Goal: Task Accomplishment & Management: Manage account settings

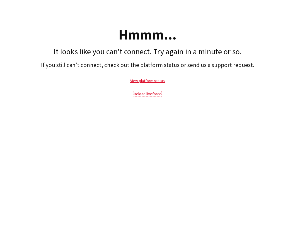
click at [153, 95] on link "Reload liveforce" at bounding box center [148, 93] width 28 height 5
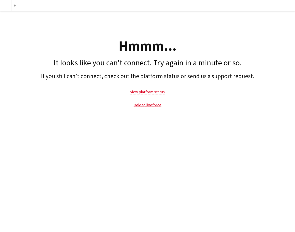
click at [147, 94] on link "View platform status" at bounding box center [147, 91] width 35 height 5
click at [144, 106] on link "Reload liveforce" at bounding box center [148, 104] width 28 height 5
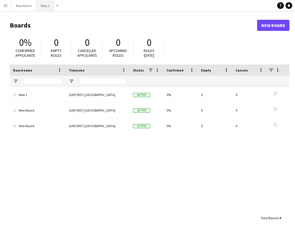
click at [42, 8] on button "New 2 Close" at bounding box center [45, 5] width 18 height 11
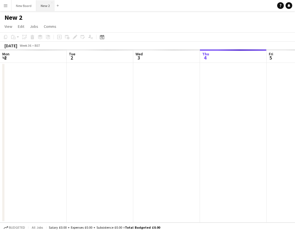
scroll to position [0, 133]
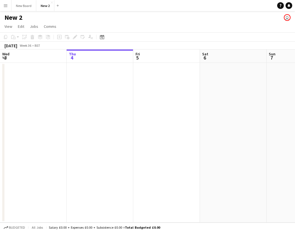
click at [99, 80] on app-date-cell at bounding box center [100, 143] width 67 height 160
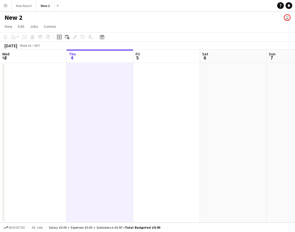
click at [57, 35] on icon at bounding box center [59, 37] width 4 height 4
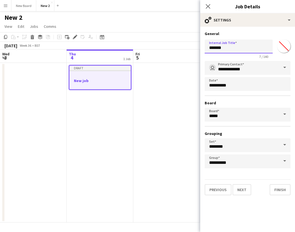
click at [221, 48] on input "*******" at bounding box center [238, 47] width 68 height 14
type input "**"
click at [241, 194] on button "Next" at bounding box center [241, 189] width 19 height 11
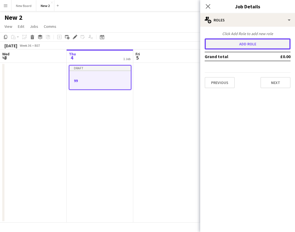
click at [247, 48] on button "Add role" at bounding box center [247, 43] width 86 height 11
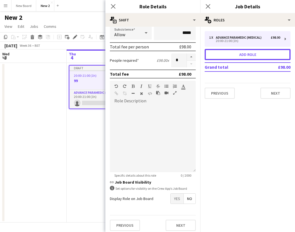
scroll to position [100, 0]
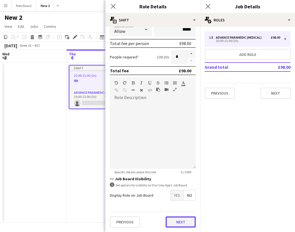
click at [180, 223] on button "Next" at bounding box center [180, 222] width 30 height 11
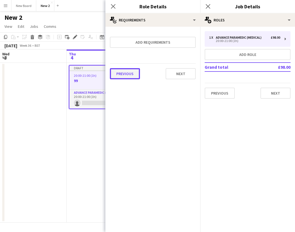
click at [129, 75] on button "Previous" at bounding box center [125, 73] width 30 height 11
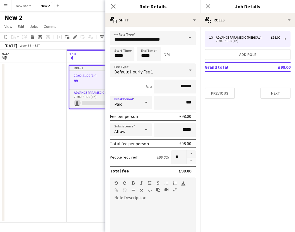
click at [140, 104] on div "Paid" at bounding box center [125, 102] width 31 height 13
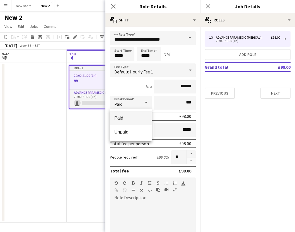
click at [139, 90] on div at bounding box center [147, 116] width 295 height 232
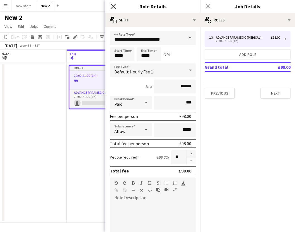
click at [113, 6] on icon at bounding box center [112, 6] width 5 height 5
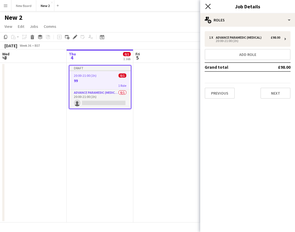
click at [208, 6] on icon at bounding box center [207, 6] width 5 height 5
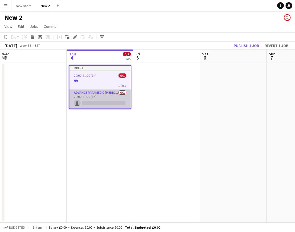
click at [89, 104] on app-card-role "Advance Paramedic (Medical) 0/1 20:00-21:00 (1h) single-neutral-actions" at bounding box center [99, 99] width 61 height 19
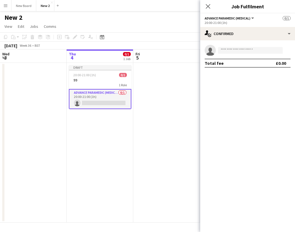
click at [241, 55] on app-invite-slot "single-neutral-actions" at bounding box center [247, 50] width 95 height 11
click at [235, 48] on input at bounding box center [250, 50] width 65 height 7
type input "*"
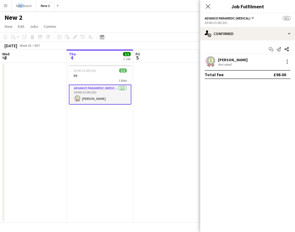
click at [86, 90] on app-card-role "Advance Paramedic (Medical) 1/1 20:00-21:00 (1h) Te Li" at bounding box center [100, 95] width 62 height 20
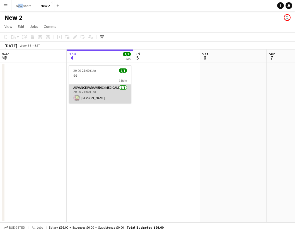
click at [86, 90] on app-card-role "Advance Paramedic (Medical) 1/1 20:00-21:00 (1h) Te Li" at bounding box center [100, 94] width 62 height 19
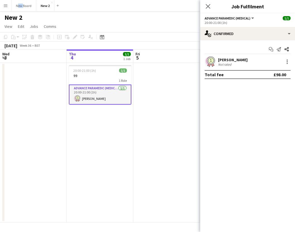
click at [209, 20] on span "Advance Paramedic (Medical)" at bounding box center [227, 18] width 46 height 4
click at [253, 16] on button "Advance Paramedic (Medical)" at bounding box center [229, 18] width 50 height 4
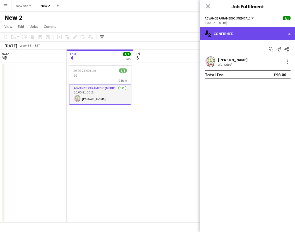
click at [286, 37] on div "single-neutral-actions-check-2 Confirmed" at bounding box center [247, 33] width 95 height 13
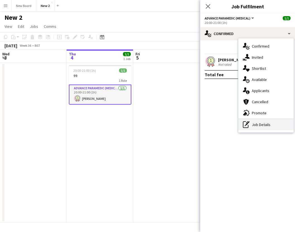
click at [257, 128] on div "pen-write Job Details" at bounding box center [265, 124] width 55 height 11
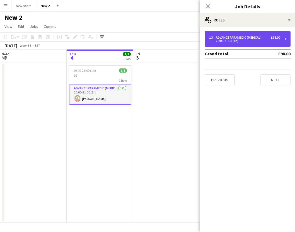
click at [226, 37] on div "Advance Paramedic (Medical)" at bounding box center [240, 38] width 48 height 4
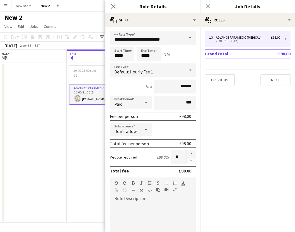
click at [117, 60] on input "*****" at bounding box center [122, 54] width 25 height 14
click at [118, 63] on div at bounding box center [116, 64] width 11 height 6
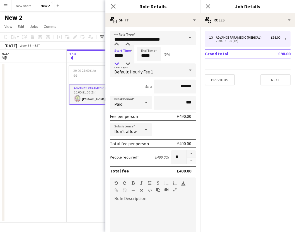
type input "*****"
click at [118, 63] on div at bounding box center [116, 64] width 11 height 6
click at [152, 51] on input "*****" at bounding box center [148, 54] width 25 height 14
click at [144, 64] on div at bounding box center [143, 64] width 11 height 6
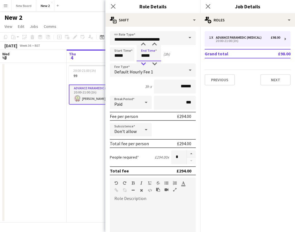
click at [144, 64] on div at bounding box center [143, 64] width 11 height 6
type input "*****"
click at [144, 64] on div at bounding box center [143, 64] width 11 height 6
click at [111, 4] on icon "Close pop-in" at bounding box center [112, 6] width 5 height 5
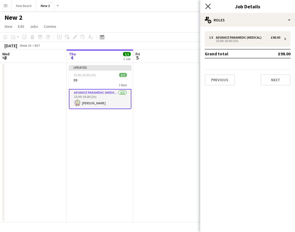
click at [208, 6] on icon at bounding box center [207, 6] width 5 height 5
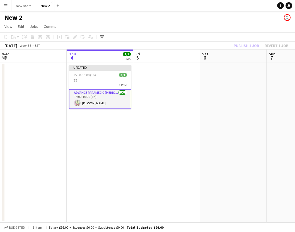
click at [253, 41] on app-toolbar "Copy Paste Paste Command V Paste with crew Command Shift V Paste linked Job Del…" at bounding box center [147, 36] width 295 height 9
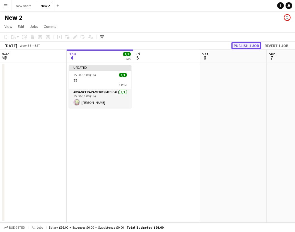
click at [251, 45] on button "Publish 1 job" at bounding box center [246, 45] width 30 height 7
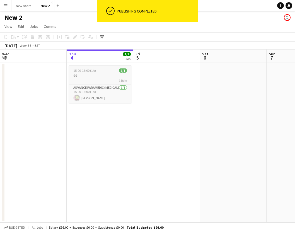
click at [95, 82] on div "1 Role" at bounding box center [100, 80] width 62 height 4
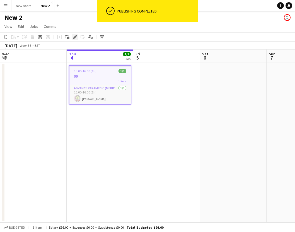
click at [74, 39] on icon "Edit" at bounding box center [75, 37] width 4 height 4
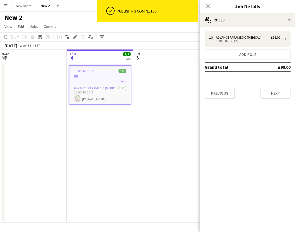
click at [248, 30] on div "1 x Advance Paramedic (Medical) £98.00 15:00-16:00 (1h) Add role Grand total £9…" at bounding box center [247, 65] width 95 height 77
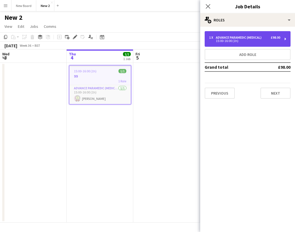
click at [248, 35] on div "1 x Advance Paramedic (Medical) £98.00 15:00-16:00 (1h)" at bounding box center [247, 39] width 86 height 16
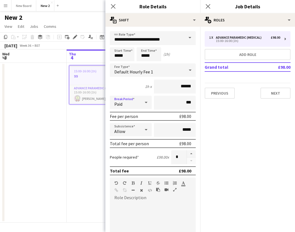
click at [138, 104] on div "Paid" at bounding box center [125, 102] width 31 height 13
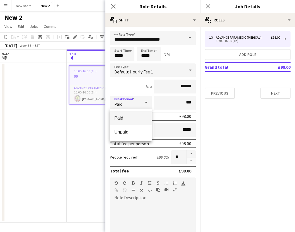
click at [141, 89] on div at bounding box center [147, 116] width 295 height 232
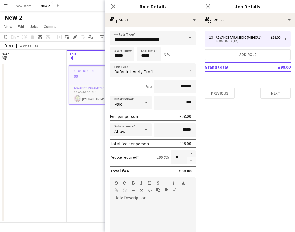
click at [137, 67] on div "Default Hourly Fee 1" at bounding box center [147, 69] width 75 height 13
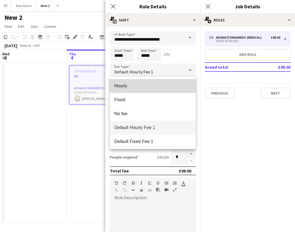
click at [128, 85] on span "Hourly" at bounding box center [152, 85] width 77 height 5
type input "*****"
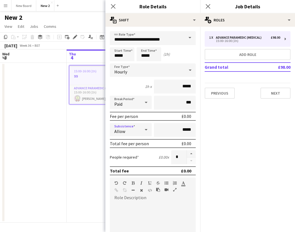
click at [147, 128] on icon at bounding box center [146, 129] width 7 height 11
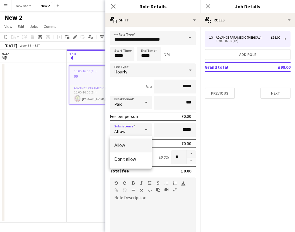
click at [141, 125] on div at bounding box center [147, 116] width 295 height 232
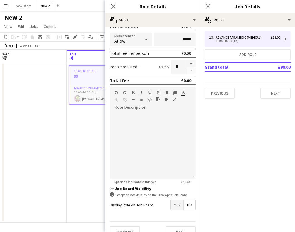
scroll to position [100, 0]
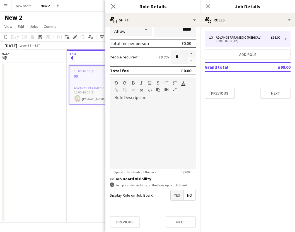
click at [174, 198] on span "Yes" at bounding box center [176, 195] width 13 height 10
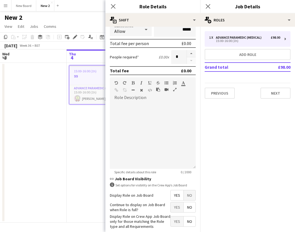
click at [174, 210] on span "Yes" at bounding box center [176, 207] width 13 height 10
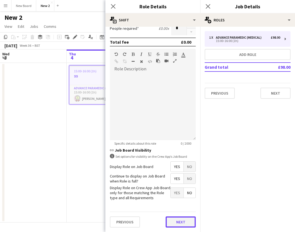
click at [174, 224] on button "Next" at bounding box center [180, 222] width 30 height 11
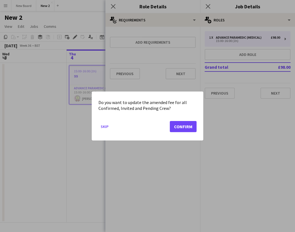
scroll to position [0, 0]
click at [187, 132] on mat-dialog-actions "Skip Confirm" at bounding box center [147, 129] width 98 height 24
click at [186, 126] on button "Confirm" at bounding box center [183, 126] width 27 height 11
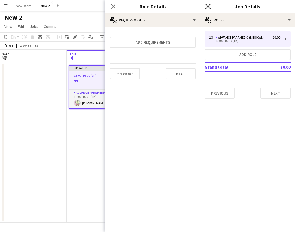
click at [208, 7] on icon at bounding box center [207, 6] width 5 height 5
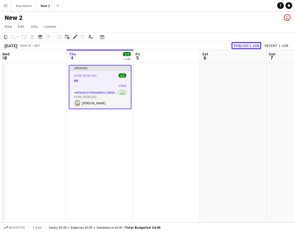
click at [238, 46] on button "Publish 1 job" at bounding box center [246, 45] width 30 height 7
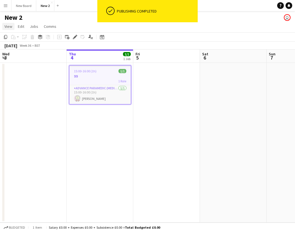
click at [9, 23] on link "View" at bounding box center [8, 26] width 12 height 7
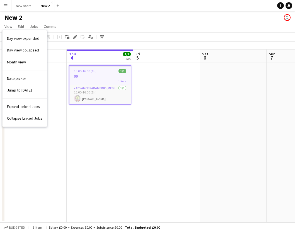
click at [7, 3] on button "Menu" at bounding box center [5, 5] width 11 height 11
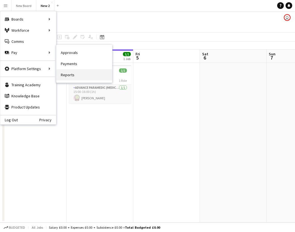
click at [62, 72] on link "Reports" at bounding box center [84, 74] width 56 height 11
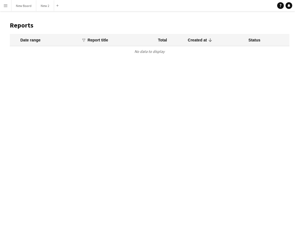
click at [7, 10] on button "Menu" at bounding box center [5, 5] width 11 height 11
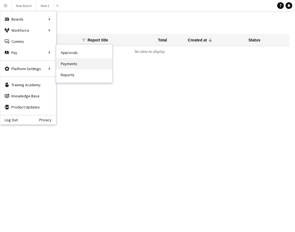
click at [65, 60] on link "Payments" at bounding box center [84, 63] width 56 height 11
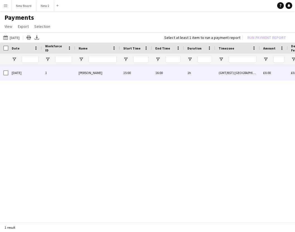
click at [52, 75] on div "1" at bounding box center [58, 72] width 33 height 15
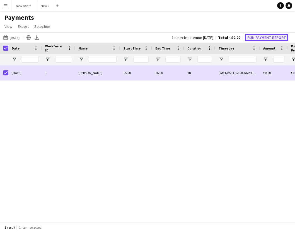
click at [280, 37] on button "Run Payment Report" at bounding box center [266, 37] width 43 height 7
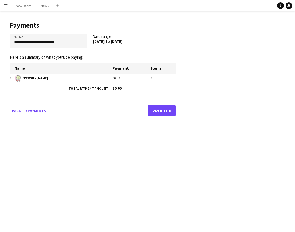
click at [166, 112] on link "Proceed" at bounding box center [162, 110] width 28 height 11
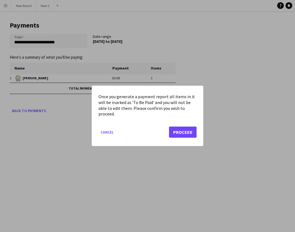
click at [177, 126] on mat-dialog-actions "Cancel Proceed" at bounding box center [147, 135] width 98 height 24
click at [177, 130] on button "Proceed" at bounding box center [183, 132] width 28 height 11
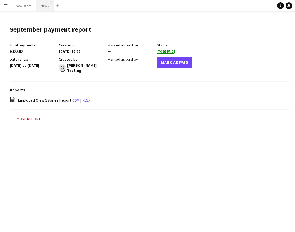
click at [39, 6] on button "New 2 Close" at bounding box center [45, 5] width 18 height 11
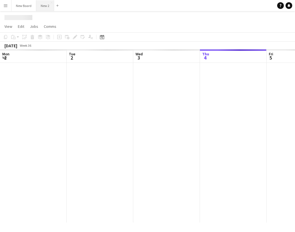
scroll to position [0, 133]
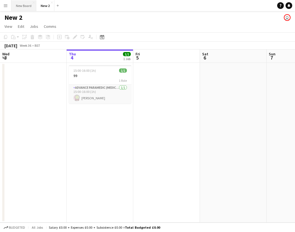
click at [25, 6] on button "New Board Close" at bounding box center [23, 5] width 25 height 11
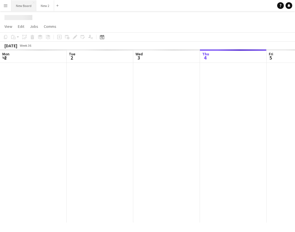
scroll to position [0, 133]
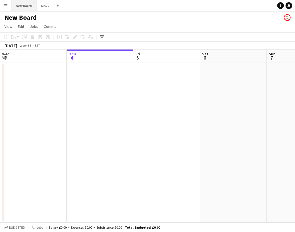
click at [34, 3] on app-icon "Close" at bounding box center [34, 2] width 2 height 2
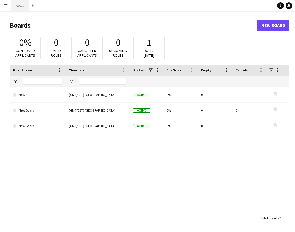
click at [20, 6] on button "New 2 Close" at bounding box center [20, 5] width 18 height 11
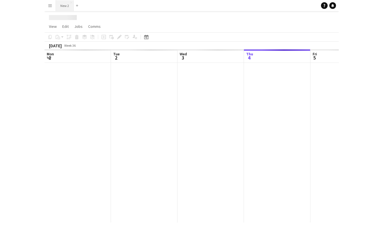
scroll to position [0, 133]
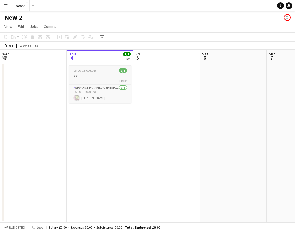
click at [84, 74] on h3 "99" at bounding box center [100, 75] width 62 height 5
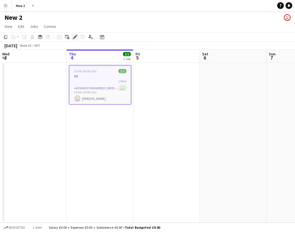
click at [74, 37] on icon at bounding box center [74, 37] width 3 height 3
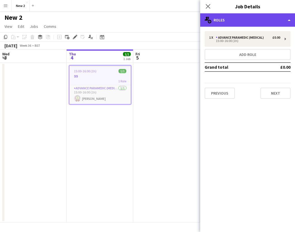
click at [289, 21] on div "multiple-users-add Roles" at bounding box center [247, 19] width 95 height 13
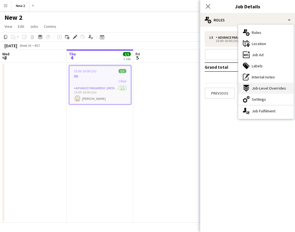
click at [273, 83] on div "expand-all-down Job-Level Overrides" at bounding box center [265, 88] width 55 height 11
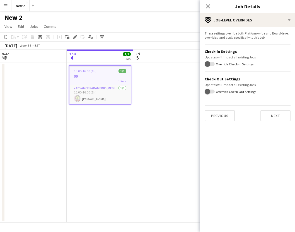
click at [160, 83] on app-date-cell at bounding box center [166, 143] width 67 height 160
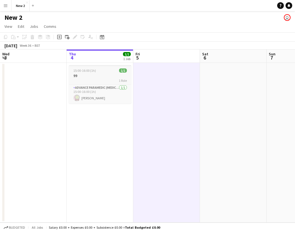
click at [82, 75] on h3 "99" at bounding box center [100, 75] width 62 height 5
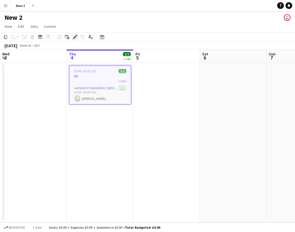
click at [73, 35] on icon "Edit" at bounding box center [75, 37] width 4 height 4
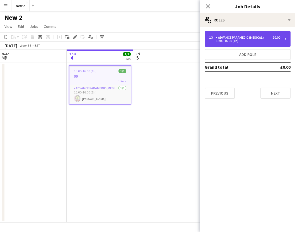
click at [285, 31] on div "1 x Advance Paramedic (Medical) £0.00 15:00-16:00 (1h)" at bounding box center [247, 39] width 86 height 16
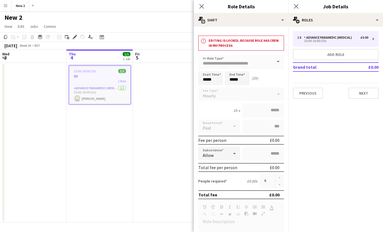
click at [7, 6] on app-icon "Menu" at bounding box center [5, 5] width 4 height 4
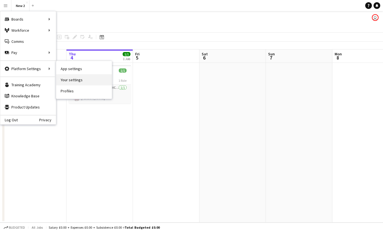
click at [73, 79] on link "Your settings" at bounding box center [84, 79] width 56 height 11
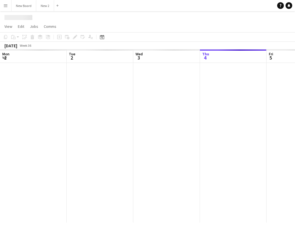
scroll to position [0, 133]
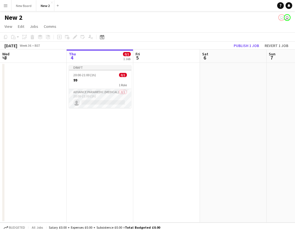
click at [5, 4] on app-icon "Menu" at bounding box center [5, 5] width 4 height 4
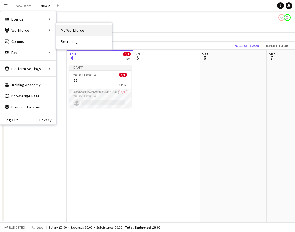
click at [87, 29] on link "My Workforce" at bounding box center [84, 30] width 56 height 11
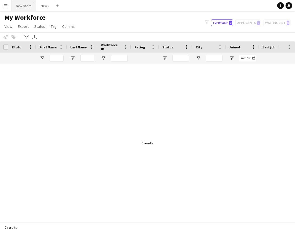
click at [24, 6] on button "New Board Close" at bounding box center [23, 5] width 25 height 11
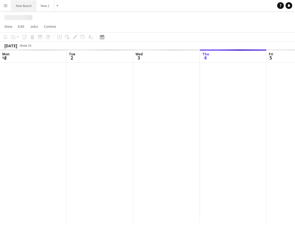
scroll to position [0, 133]
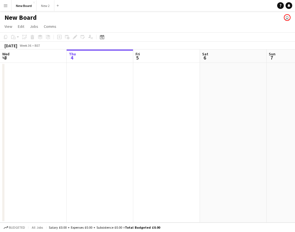
click at [3, 6] on button "Menu" at bounding box center [5, 5] width 11 height 11
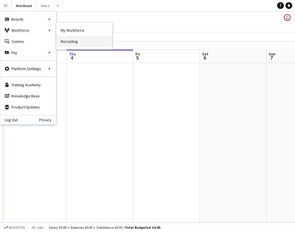
click at [70, 43] on link "Recruiting" at bounding box center [84, 41] width 56 height 11
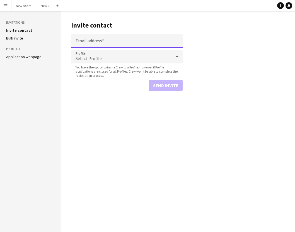
click at [99, 39] on input "Email address" at bounding box center [126, 41] width 111 height 14
type input "**********"
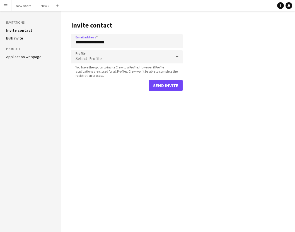
click at [113, 58] on div "Select Profile" at bounding box center [121, 56] width 100 height 13
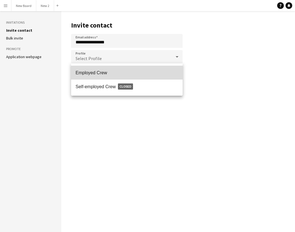
click at [112, 72] on span "Employed Crew" at bounding box center [126, 72] width 102 height 5
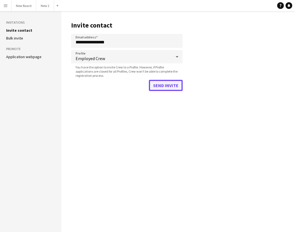
click at [176, 89] on button "Send invite" at bounding box center [166, 85] width 34 height 11
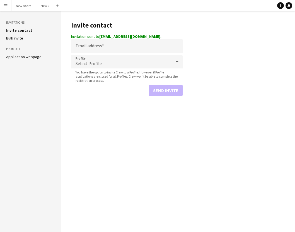
click at [8, 6] on button "Menu" at bounding box center [5, 5] width 11 height 11
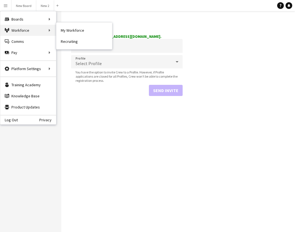
click at [21, 28] on div "Workforce Workforce" at bounding box center [28, 30] width 56 height 11
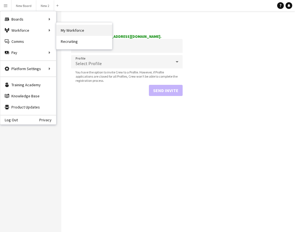
click at [69, 31] on link "My Workforce" at bounding box center [84, 30] width 56 height 11
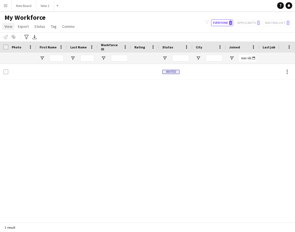
click at [7, 27] on span "View" at bounding box center [8, 26] width 8 height 5
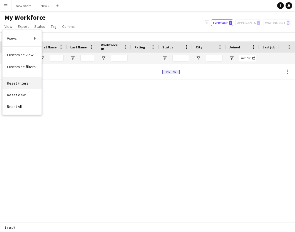
click at [31, 83] on link "Reset Filters" at bounding box center [22, 83] width 39 height 12
type input "**********"
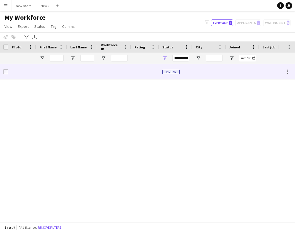
click at [209, 74] on div at bounding box center [208, 71] width 33 height 15
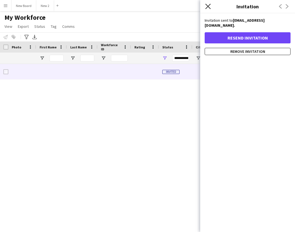
click at [206, 9] on icon "Close pop-in" at bounding box center [207, 6] width 5 height 5
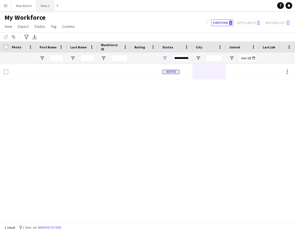
click at [44, 6] on button "New 2 Close" at bounding box center [45, 5] width 18 height 11
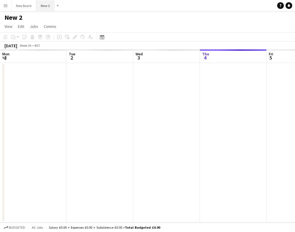
scroll to position [0, 133]
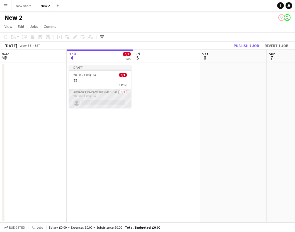
click at [93, 102] on app-card-role "Advance Paramedic (Medical) 0/1 20:00-21:00 (1h) single-neutral-actions" at bounding box center [100, 98] width 62 height 19
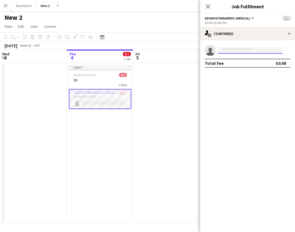
click at [233, 52] on input at bounding box center [250, 50] width 65 height 7
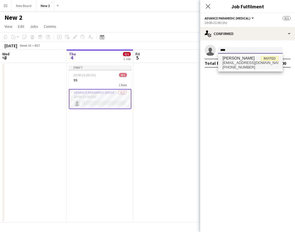
type input "****"
click at [242, 62] on span "[EMAIL_ADDRESS][DOMAIN_NAME]" at bounding box center [250, 63] width 56 height 4
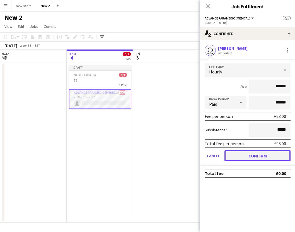
click at [258, 154] on button "Confirm" at bounding box center [257, 155] width 66 height 11
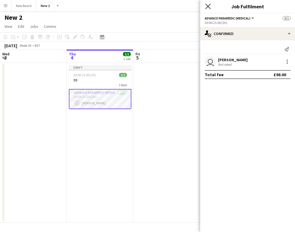
click at [208, 8] on icon "Close pop-in" at bounding box center [207, 6] width 5 height 5
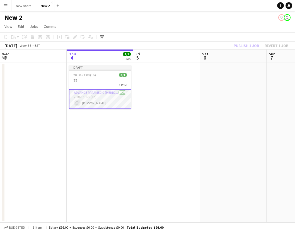
click at [252, 47] on div "Publish 1 job Revert 1 job" at bounding box center [261, 45] width 68 height 7
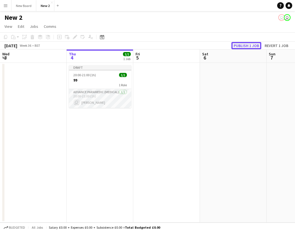
click at [246, 47] on button "Publish 1 job" at bounding box center [246, 45] width 30 height 7
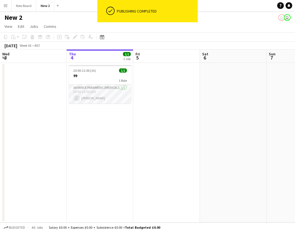
click at [4, 9] on button "Menu" at bounding box center [5, 5] width 11 height 11
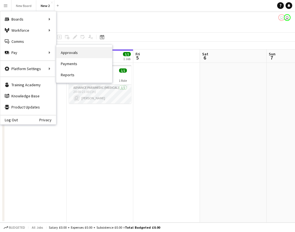
click at [65, 53] on link "Approvals" at bounding box center [84, 52] width 56 height 11
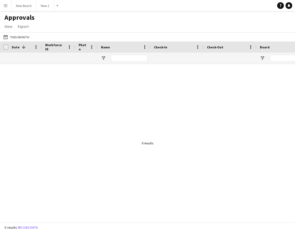
click at [7, 6] on app-icon "Menu" at bounding box center [5, 5] width 4 height 4
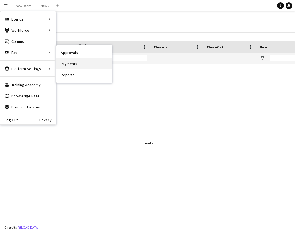
click at [74, 68] on link "Payments" at bounding box center [84, 63] width 56 height 11
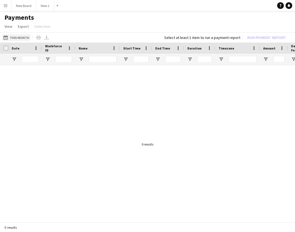
click at [22, 36] on button "This Month This Month" at bounding box center [16, 37] width 28 height 7
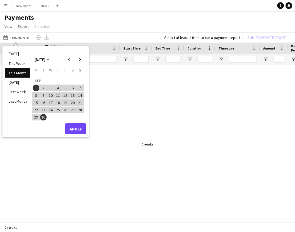
click at [60, 88] on span "4" at bounding box center [58, 88] width 7 height 7
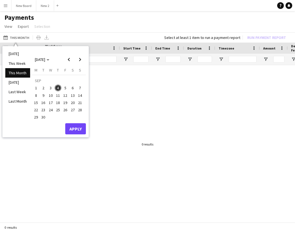
click at [58, 86] on span "4" at bounding box center [58, 88] width 7 height 7
click at [77, 130] on button "Apply" at bounding box center [75, 128] width 21 height 11
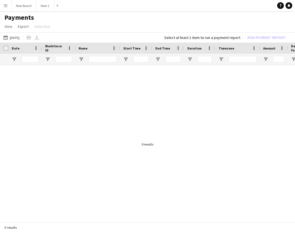
click at [5, 6] on app-icon "Menu" at bounding box center [5, 5] width 4 height 4
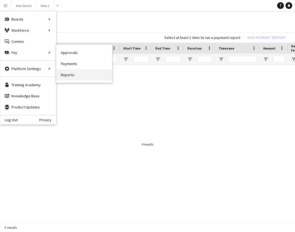
click at [68, 75] on link "Reports" at bounding box center [84, 74] width 56 height 11
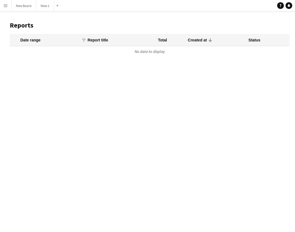
click at [8, 7] on app-icon "Menu" at bounding box center [5, 5] width 4 height 4
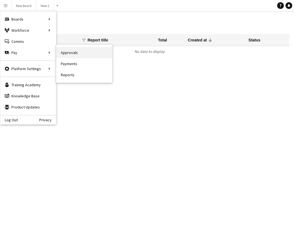
click at [71, 50] on link "Approvals" at bounding box center [84, 52] width 56 height 11
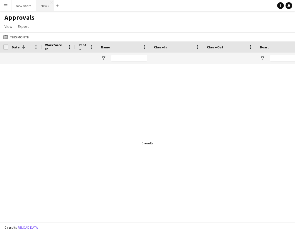
click at [42, 8] on button "New 2 Close" at bounding box center [45, 5] width 18 height 11
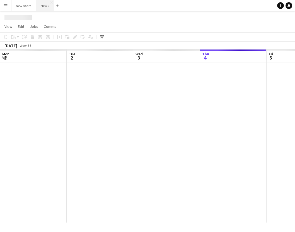
scroll to position [0, 133]
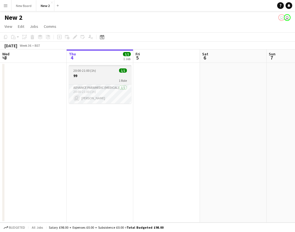
click at [84, 75] on h3 "99" at bounding box center [100, 75] width 62 height 5
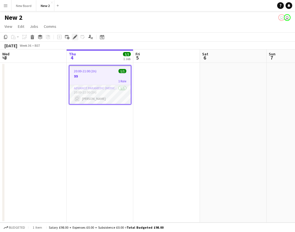
click at [73, 37] on icon "Edit" at bounding box center [75, 37] width 4 height 4
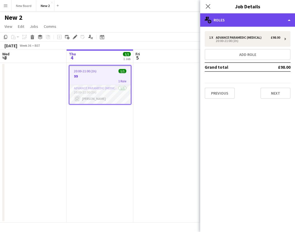
click at [286, 23] on div "multiple-users-add Roles" at bounding box center [247, 19] width 95 height 13
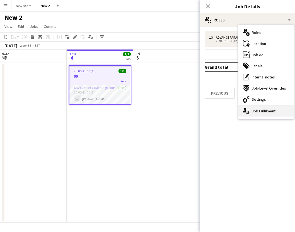
click at [264, 112] on div "single-neutral-actions-up-down Job Fulfilment" at bounding box center [265, 111] width 55 height 11
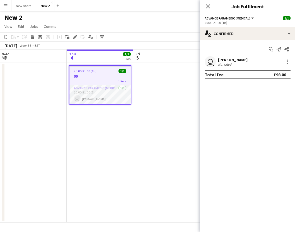
click at [255, 67] on div "user [PERSON_NAME] Not rated" at bounding box center [247, 61] width 95 height 11
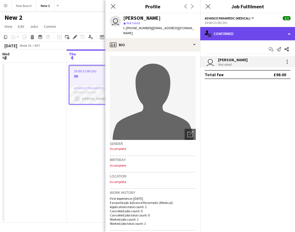
click at [285, 33] on div "single-neutral-actions-check-2 Confirmed" at bounding box center [247, 33] width 95 height 13
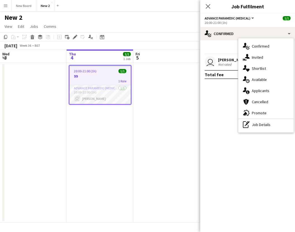
click at [218, 18] on span "Advance Paramedic (Medical)" at bounding box center [227, 18] width 46 height 4
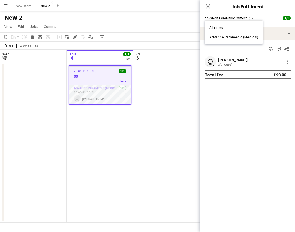
click at [211, 66] on app-user-avatar "user" at bounding box center [209, 61] width 11 height 11
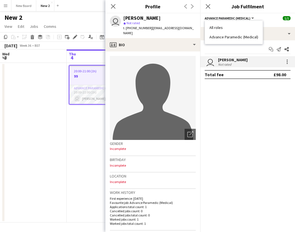
scroll to position [178, 0]
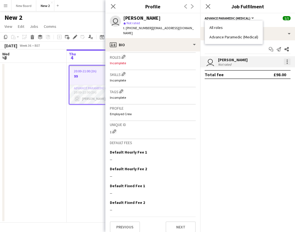
click at [285, 63] on div at bounding box center [286, 61] width 7 height 7
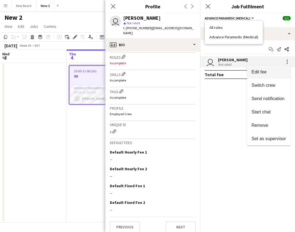
click at [260, 72] on span "Edit fee" at bounding box center [258, 72] width 15 height 5
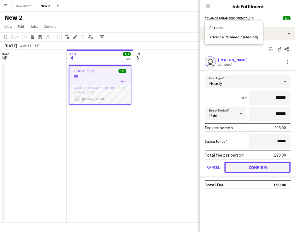
click at [269, 165] on button "Confirm" at bounding box center [257, 167] width 66 height 11
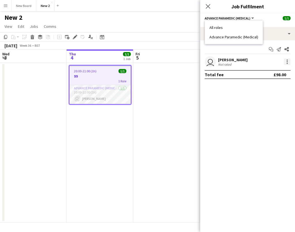
click at [287, 62] on div at bounding box center [286, 61] width 7 height 7
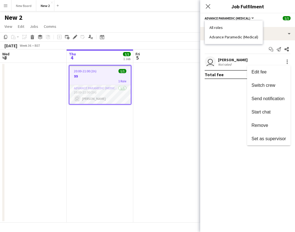
click at [288, 35] on div at bounding box center [147, 116] width 295 height 232
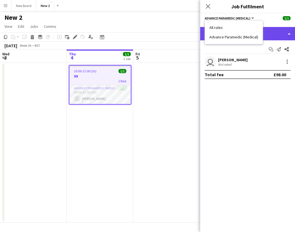
click at [288, 32] on div "single-neutral-actions-check-2 Confirmed" at bounding box center [247, 33] width 95 height 13
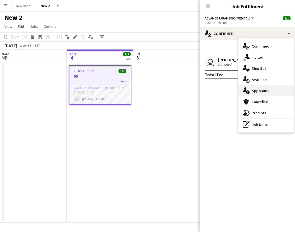
click at [260, 93] on span "Applicants" at bounding box center [260, 90] width 18 height 5
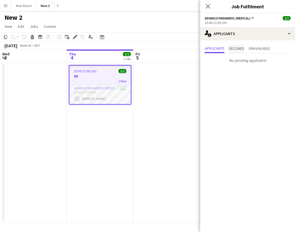
click at [236, 49] on span "Declined" at bounding box center [236, 49] width 15 height 4
click at [266, 50] on span "Unavailable" at bounding box center [258, 49] width 21 height 4
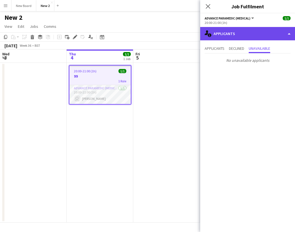
click at [285, 34] on div "single-neutral-actions-information Applicants" at bounding box center [247, 33] width 95 height 13
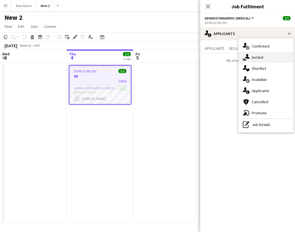
click at [260, 56] on span "Invited" at bounding box center [256, 57] width 11 height 5
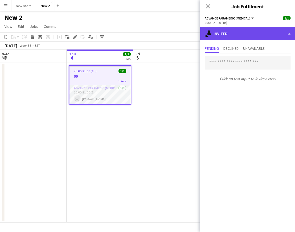
click at [287, 33] on div "single-neutral-actions-share-1 Invited" at bounding box center [247, 33] width 95 height 13
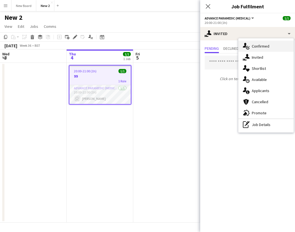
click at [273, 46] on div "single-neutral-actions-check-2 Confirmed" at bounding box center [265, 46] width 55 height 11
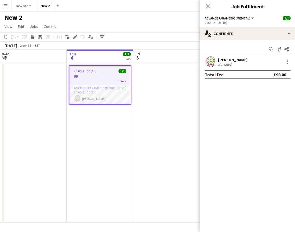
click at [7, 5] on app-icon "Menu" at bounding box center [5, 5] width 4 height 4
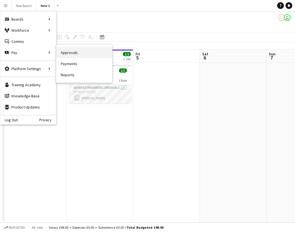
click at [74, 57] on link "Approvals" at bounding box center [84, 52] width 56 height 11
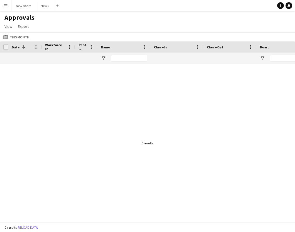
click at [6, 6] on app-icon "Menu" at bounding box center [5, 5] width 4 height 4
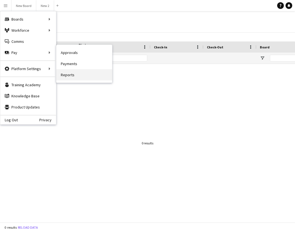
click at [81, 72] on link "Reports" at bounding box center [84, 74] width 56 height 11
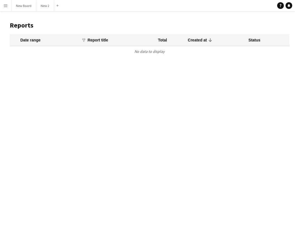
click at [7, 7] on app-icon "Menu" at bounding box center [5, 5] width 4 height 4
